Goal: Task Accomplishment & Management: Complete application form

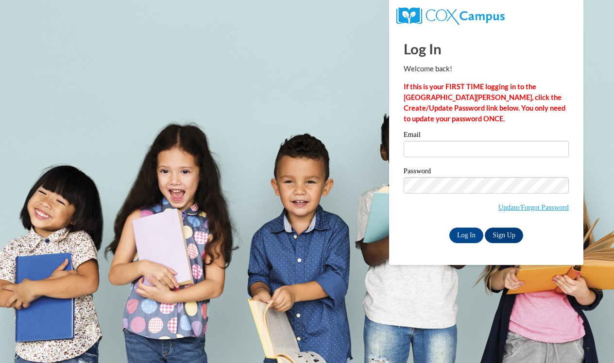
click at [479, 162] on div "Email" at bounding box center [485, 148] width 165 height 34
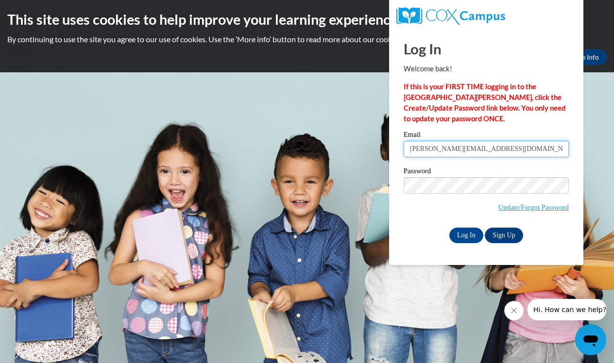
type input "[PERSON_NAME][EMAIL_ADDRESS][DOMAIN_NAME]"
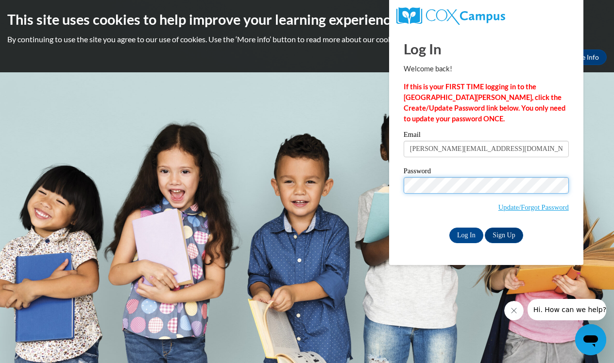
click at [465, 235] on input "Log In" at bounding box center [466, 236] width 34 height 16
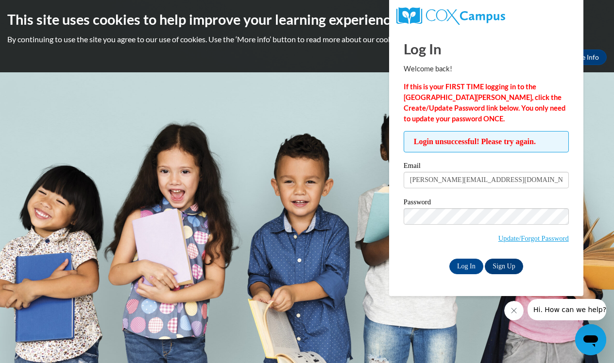
click at [498, 268] on link "Sign Up" at bounding box center [504, 267] width 38 height 16
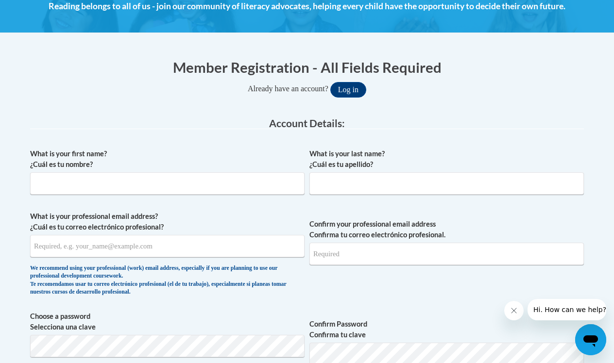
scroll to position [153, 0]
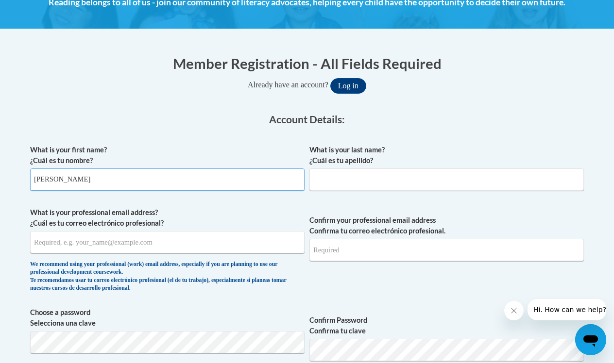
type input "[PERSON_NAME]"
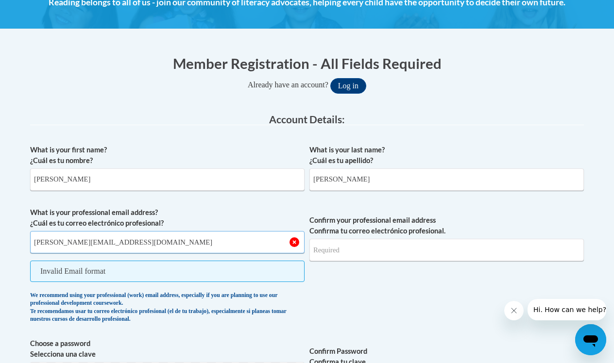
type input "[PERSON_NAME][EMAIL_ADDRESS][DOMAIN_NAME]"
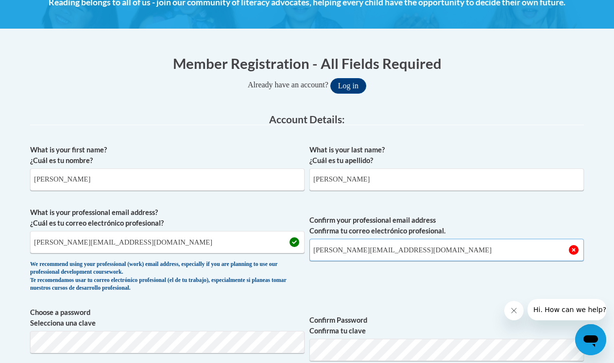
type input "[PERSON_NAME][EMAIL_ADDRESS][DOMAIN_NAME]"
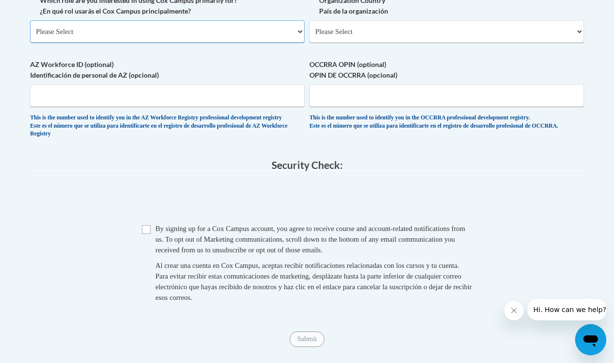
scroll to position [601, 0]
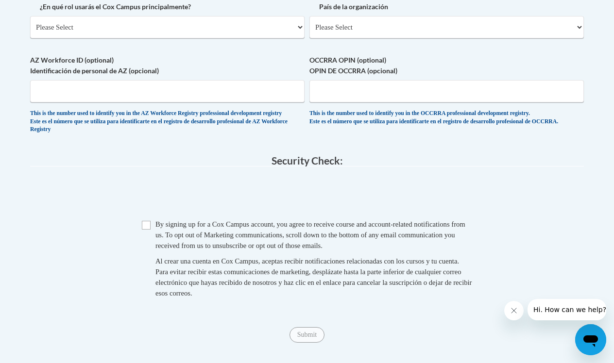
click at [144, 221] on input "Checkbox" at bounding box center [146, 225] width 9 height 9
checkbox input "true"
click at [314, 330] on input "Submit" at bounding box center [306, 335] width 35 height 16
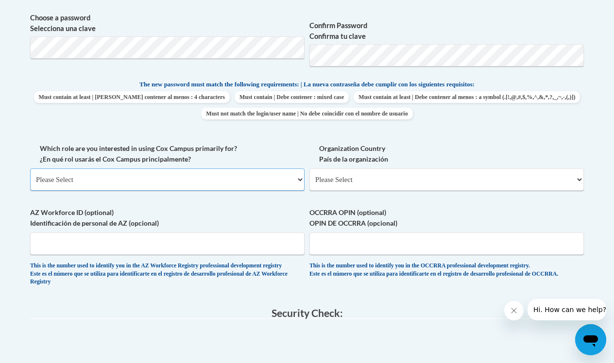
scroll to position [451, 0]
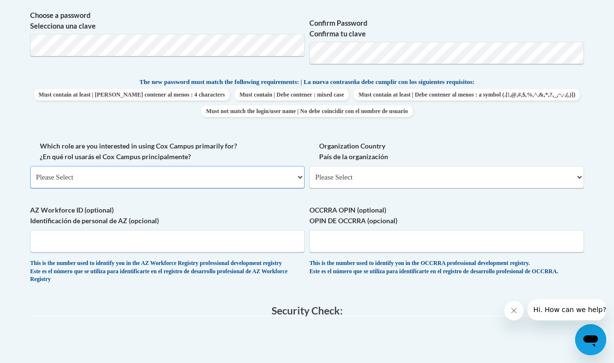
select select "fbf2d438-af2f-41f8-98f1-81c410e29de3"
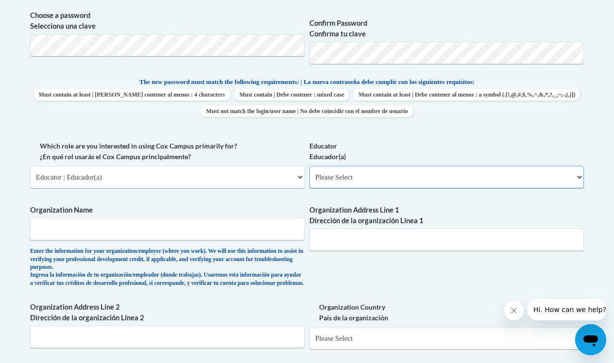
select select "5e2af403-4f2c-4e49-a02f-103e55d7b75b"
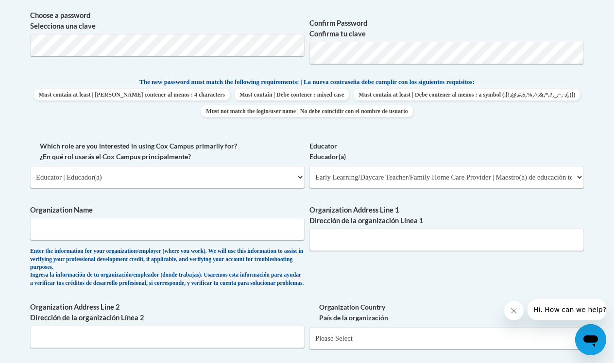
click at [309, 247] on div "Organization Address Line 1 Dirección de la organización Línea 1" at bounding box center [446, 231] width 274 height 53
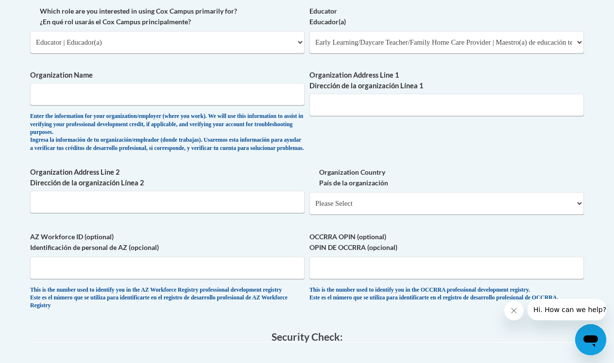
scroll to position [594, 0]
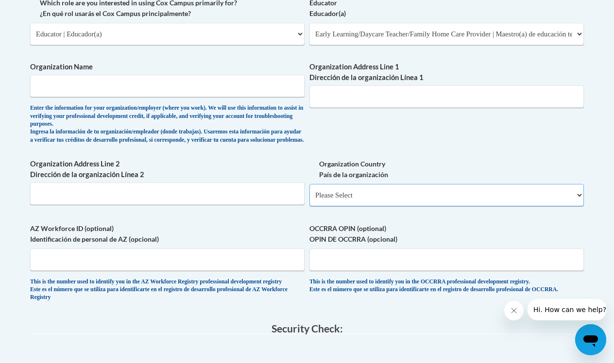
select select "ad49bcad-a171-4b2e-b99c-48b446064914"
select select
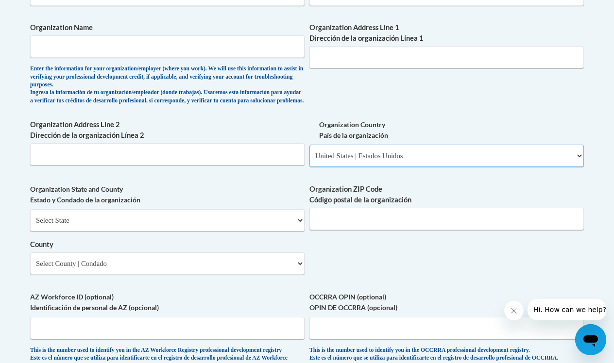
scroll to position [635, 0]
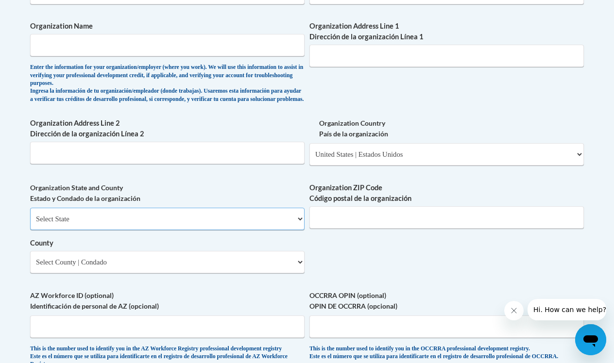
select select "Mississippi"
click at [233, 265] on div "Organization State and County Estado y Condado de la organización Select State …" at bounding box center [167, 232] width 274 height 98
select select "Alcorn"
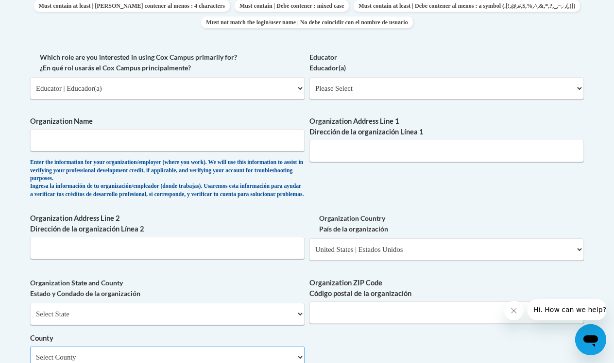
scroll to position [536, 0]
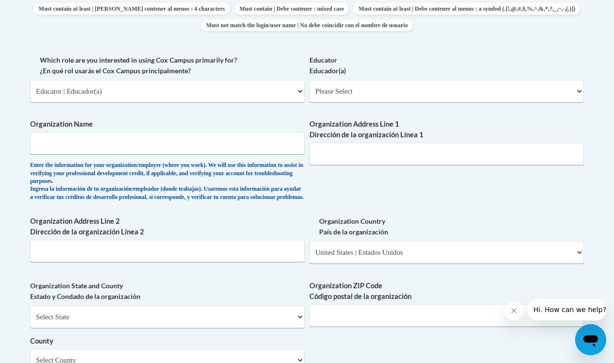
click at [245, 121] on label "Organization Name" at bounding box center [167, 124] width 274 height 11
click at [245, 132] on input "Organization Name" at bounding box center [167, 143] width 274 height 22
click at [245, 134] on input "Organization Name" at bounding box center [167, 143] width 274 height 22
click at [294, 133] on input "Organization Name" at bounding box center [167, 143] width 274 height 22
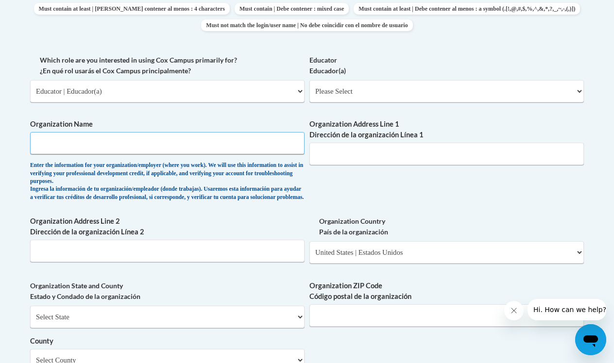
click at [294, 133] on input "Organization Name" at bounding box center [167, 143] width 274 height 22
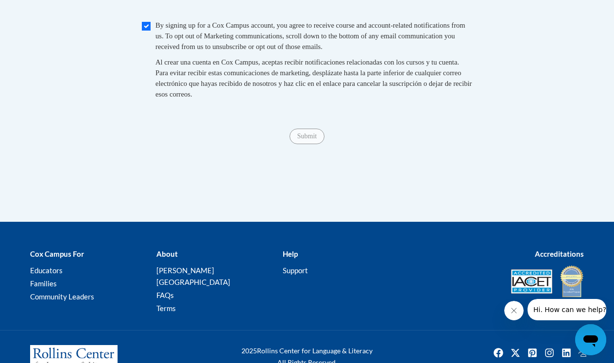
scroll to position [1080, 0]
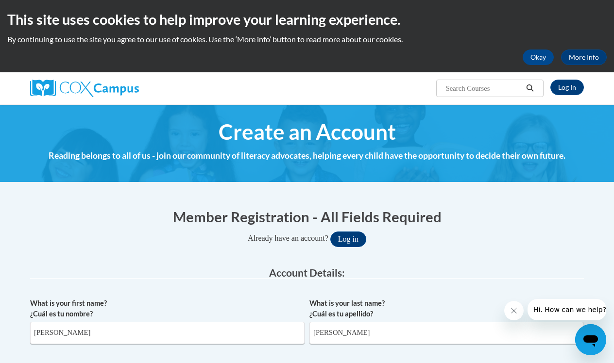
scroll to position [0, 0]
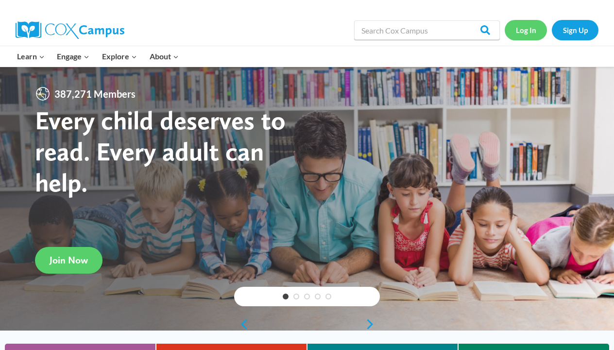
click at [528, 29] on link "Log In" at bounding box center [525, 30] width 42 height 20
